Goal: Task Accomplishment & Management: Use online tool/utility

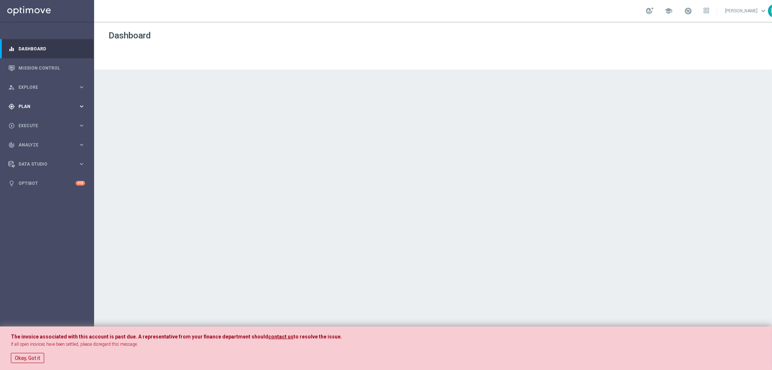
click at [41, 104] on span "Plan" at bounding box center [48, 106] width 60 height 4
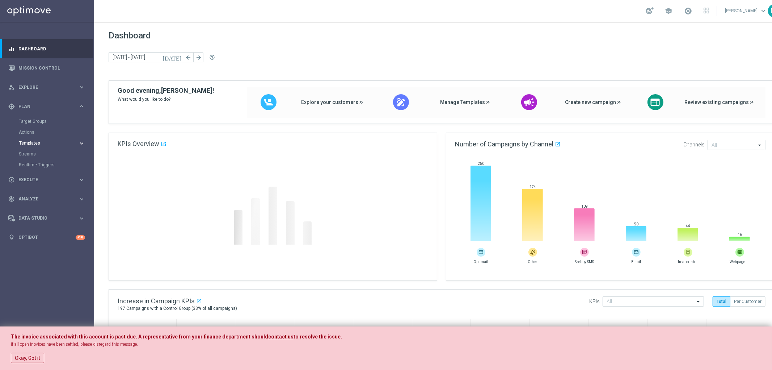
click at [29, 140] on button "Templates keyboard_arrow_right" at bounding box center [52, 143] width 67 height 6
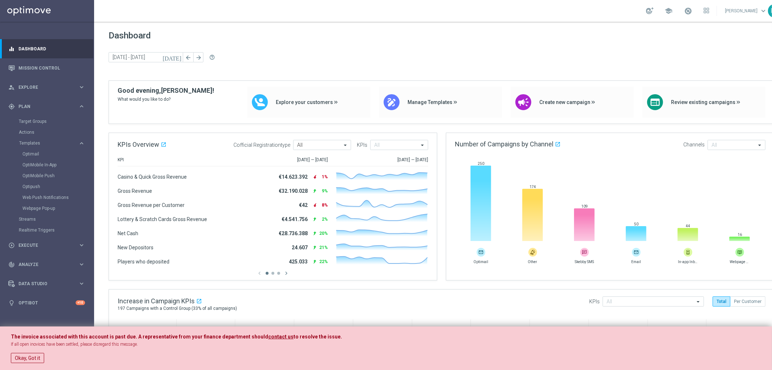
click at [42, 149] on div "Optimail" at bounding box center [57, 153] width 71 height 11
click at [33, 152] on link "Optimail" at bounding box center [48, 154] width 53 height 6
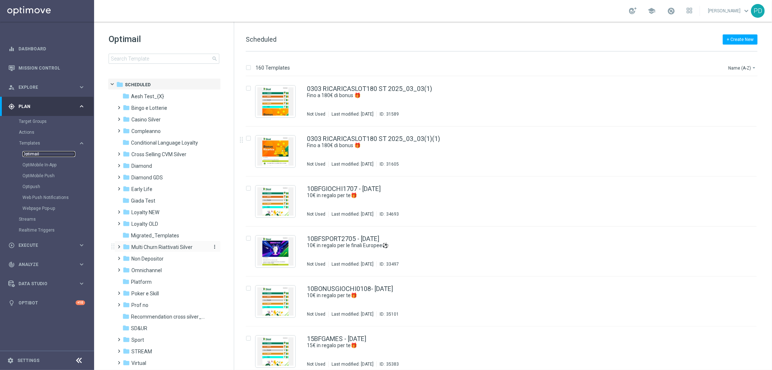
scroll to position [30, 0]
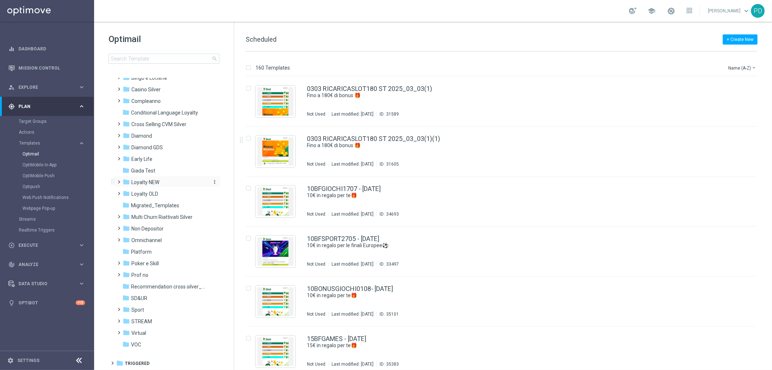
click at [140, 181] on span "Loyalty NEW" at bounding box center [145, 182] width 28 height 7
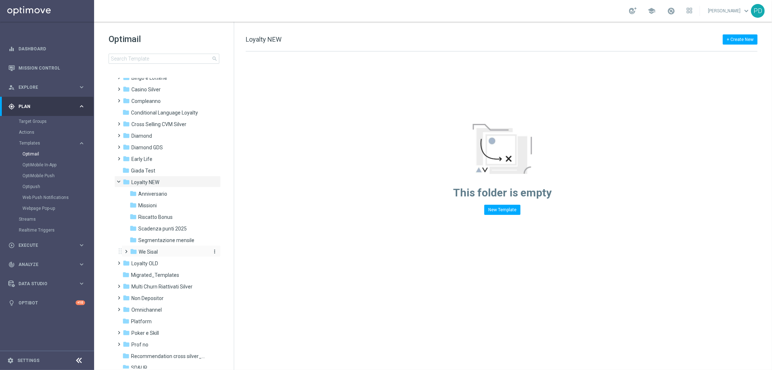
click at [157, 249] on span "We Sisal" at bounding box center [148, 251] width 19 height 7
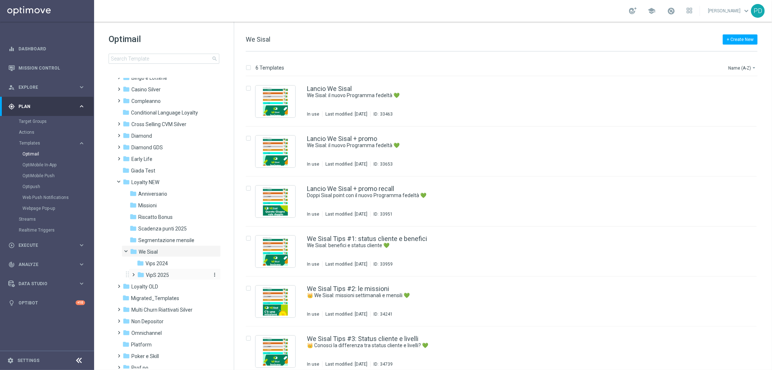
click at [164, 273] on span "VipS 2025" at bounding box center [157, 274] width 23 height 7
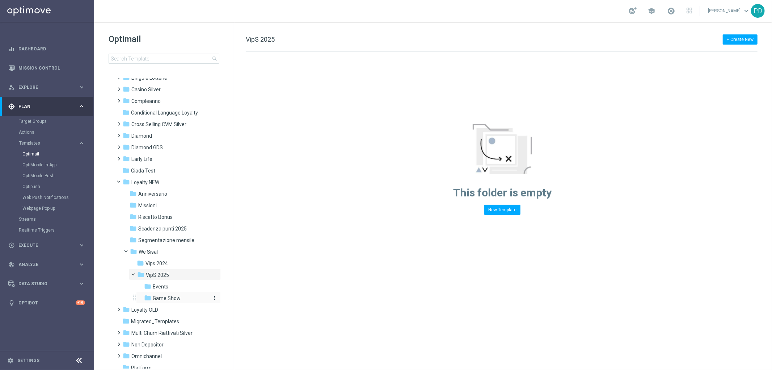
click at [176, 299] on span "Game Show" at bounding box center [167, 298] width 28 height 7
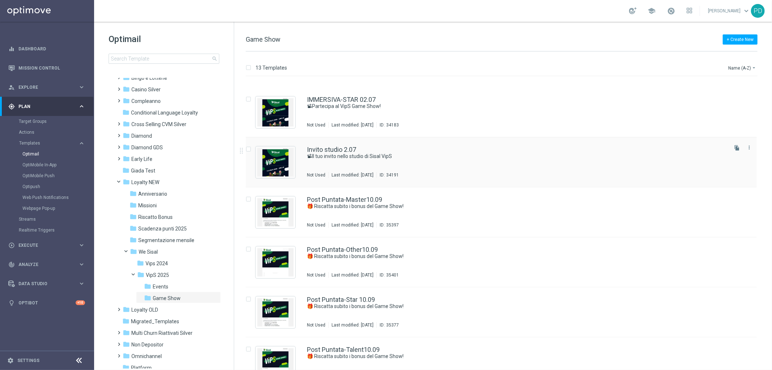
scroll to position [281, 0]
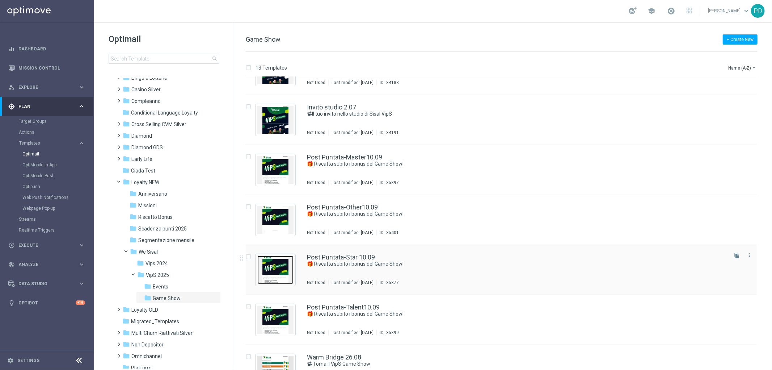
click at [283, 274] on img "Press SPACE to select this row." at bounding box center [275, 270] width 36 height 28
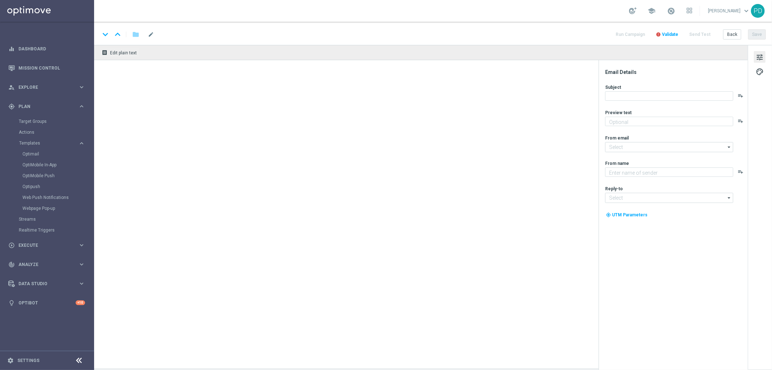
type textarea "Scopri le tue promozioni post puntata"
type input "[EMAIL_ADDRESS][DOMAIN_NAME]"
type textarea "Sisal"
type input "[EMAIL_ADDRESS][DOMAIN_NAME]"
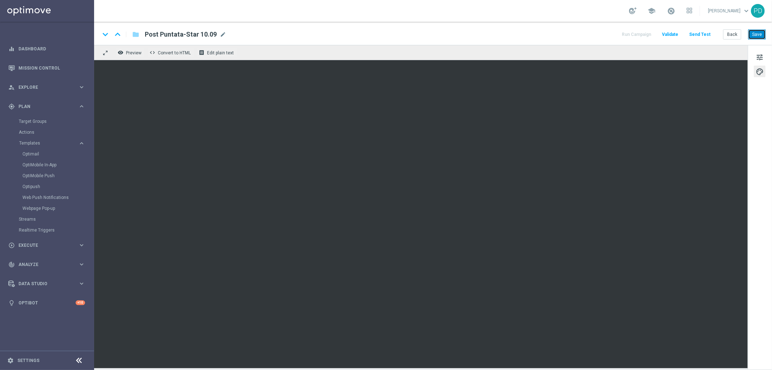
click at [758, 34] on button "Save" at bounding box center [757, 34] width 18 height 10
click at [118, 34] on icon "keyboard_arrow_up" at bounding box center [117, 34] width 11 height 11
click at [755, 31] on button "Save" at bounding box center [757, 34] width 18 height 10
click at [117, 34] on icon "keyboard_arrow_up" at bounding box center [117, 34] width 11 height 11
click at [761, 37] on button "Save" at bounding box center [757, 34] width 18 height 10
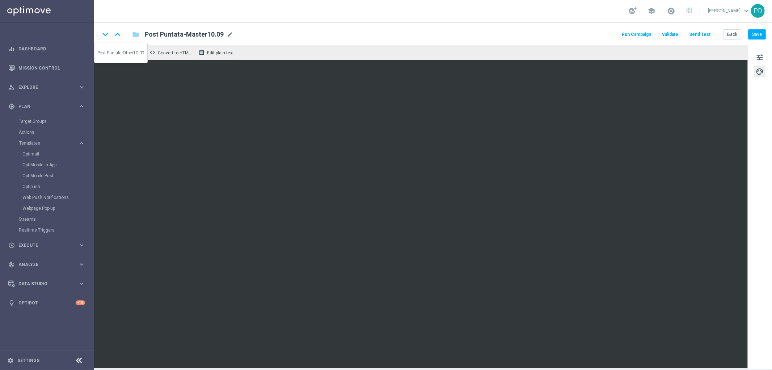
click at [104, 34] on icon "keyboard_arrow_down" at bounding box center [105, 34] width 11 height 11
click at [762, 33] on button "Save" at bounding box center [757, 34] width 18 height 10
